Goal: Task Accomplishment & Management: Complete application form

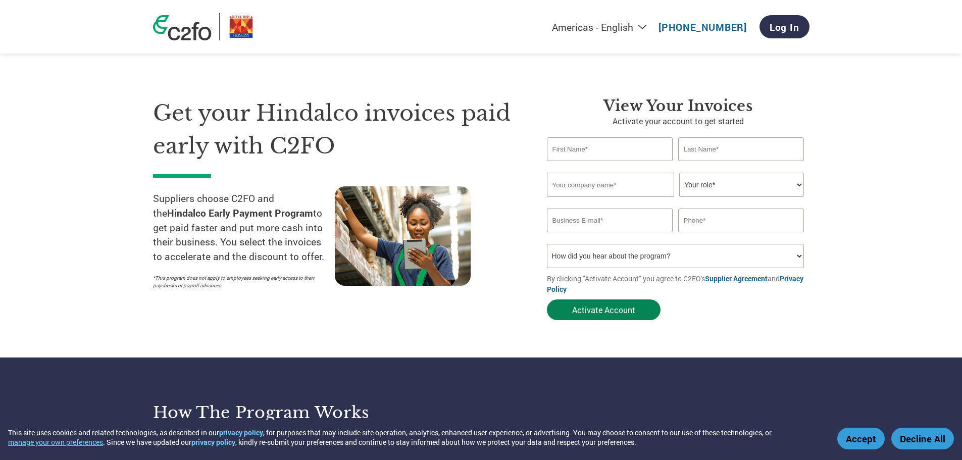
click at [597, 310] on button "Activate Account" at bounding box center [604, 309] width 114 height 21
click at [583, 151] on input "text" at bounding box center [610, 149] width 126 height 24
type input "GAURAV"
type input "PALRIWAL"
type input "PALRIWAL INDUSTRIES PRIVATE LIMITED"
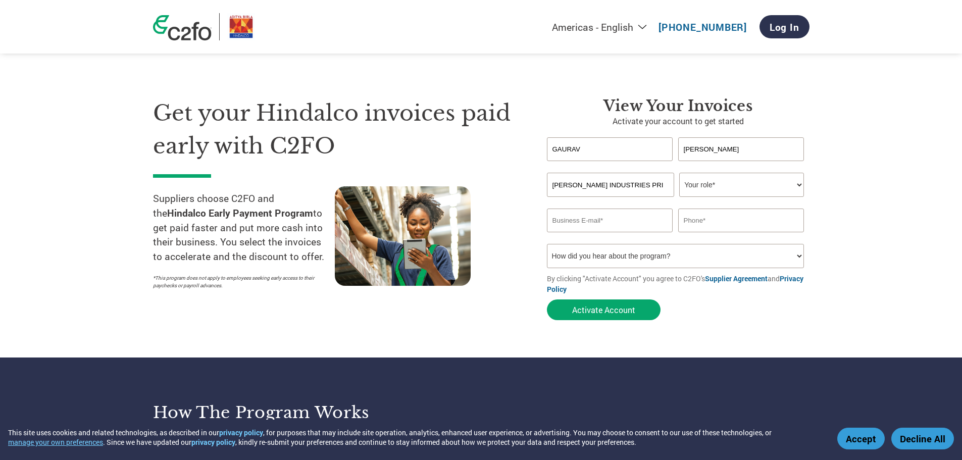
type input "gauravpalriwal@palriwal.com"
type input "0943 110 7770"
click at [711, 189] on select "Your role* CFO Controller Credit Manager Finance Director Treasurer CEO Preside…" at bounding box center [741, 185] width 125 height 24
select select "OWNER_FOUNDER"
click at [679, 173] on select "Your role* CFO Controller Credit Manager Finance Director Treasurer CEO Preside…" at bounding box center [741, 185] width 125 height 24
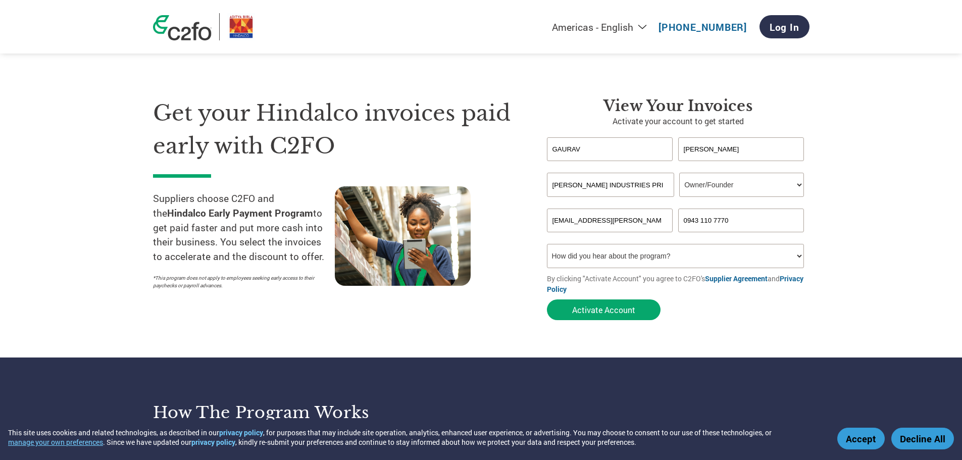
click at [687, 224] on input "0943 110 7770" at bounding box center [741, 220] width 126 height 24
type input "9431107770"
click at [694, 261] on select "How did you hear about the program? Received a letter Email Social Media Online…" at bounding box center [675, 256] width 257 height 24
select select "Email"
click at [547, 244] on select "How did you hear about the program? Received a letter Email Social Media Online…" at bounding box center [675, 256] width 257 height 24
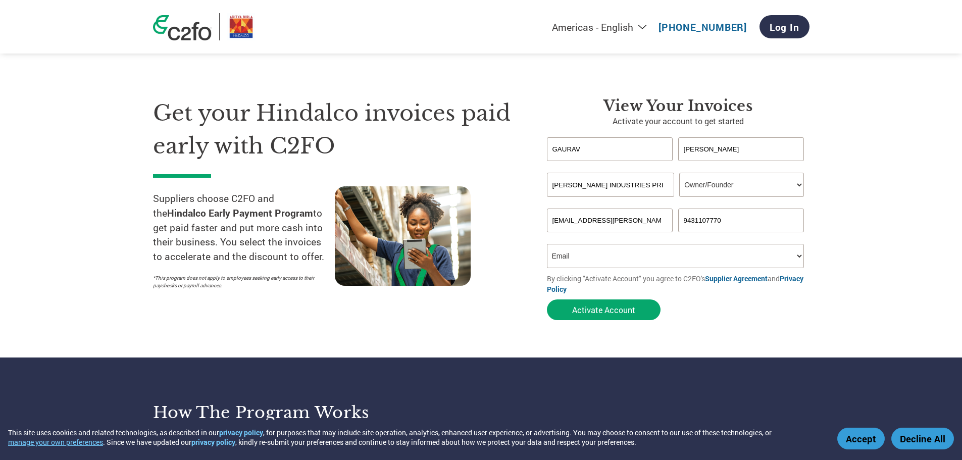
click at [765, 300] on form "GAURAV PALRIWAL Invalid first name or first name is too long Invalid last name …" at bounding box center [678, 231] width 262 height 188
click at [611, 189] on input "PALRIWAL INDUSTRIES PRIVATE LIMITED" at bounding box center [610, 185] width 127 height 24
click at [593, 309] on button "Activate Account" at bounding box center [604, 309] width 114 height 21
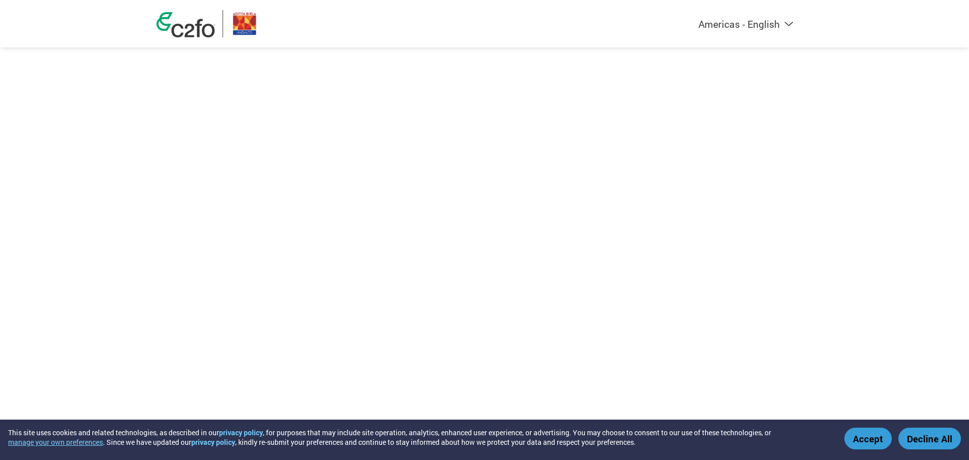
click at [869, 441] on button "Accept" at bounding box center [868, 439] width 47 height 22
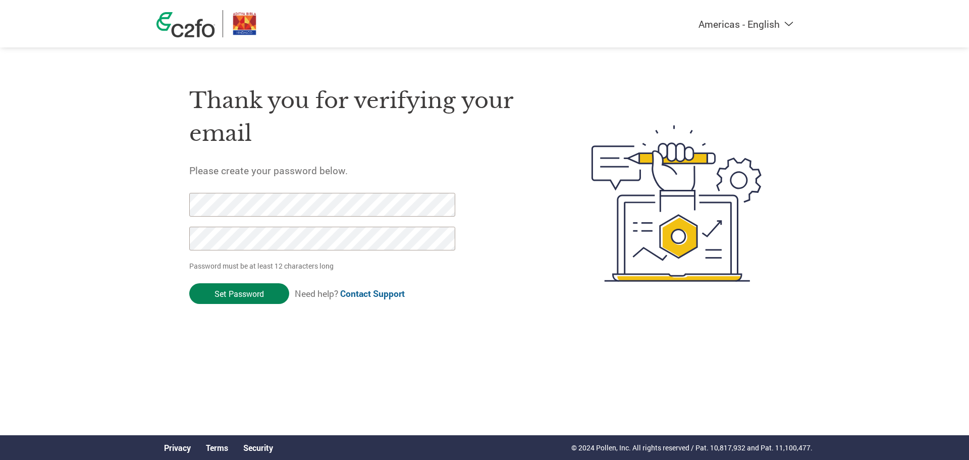
click at [236, 298] on input "Set Password" at bounding box center [239, 293] width 100 height 21
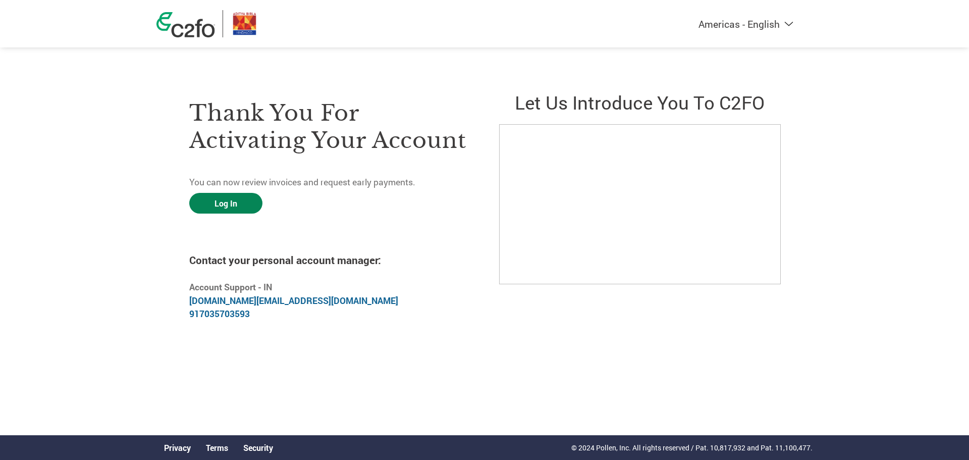
click at [224, 199] on link "Log In" at bounding box center [225, 203] width 73 height 21
